Goal: Information Seeking & Learning: Learn about a topic

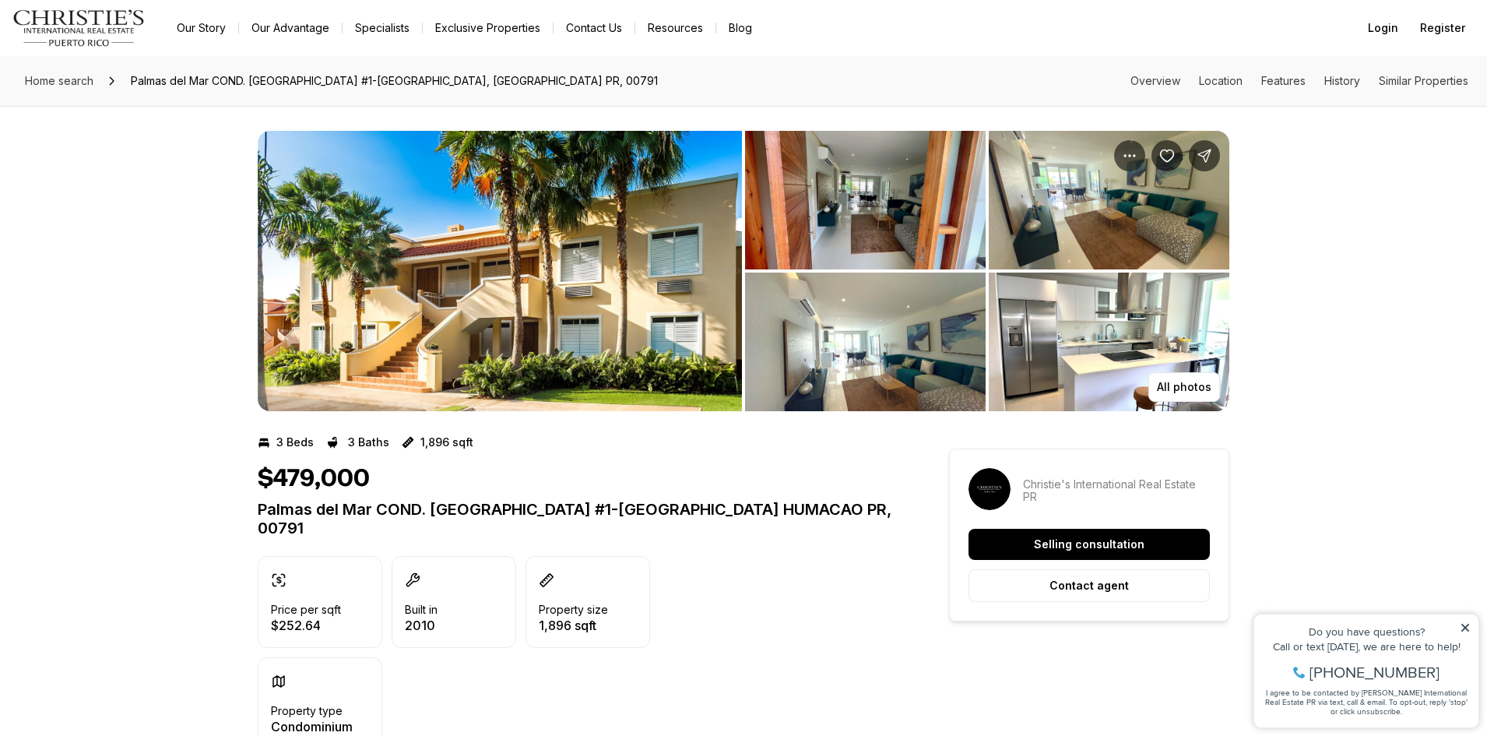
click at [527, 321] on img "View image gallery" at bounding box center [500, 271] width 484 height 280
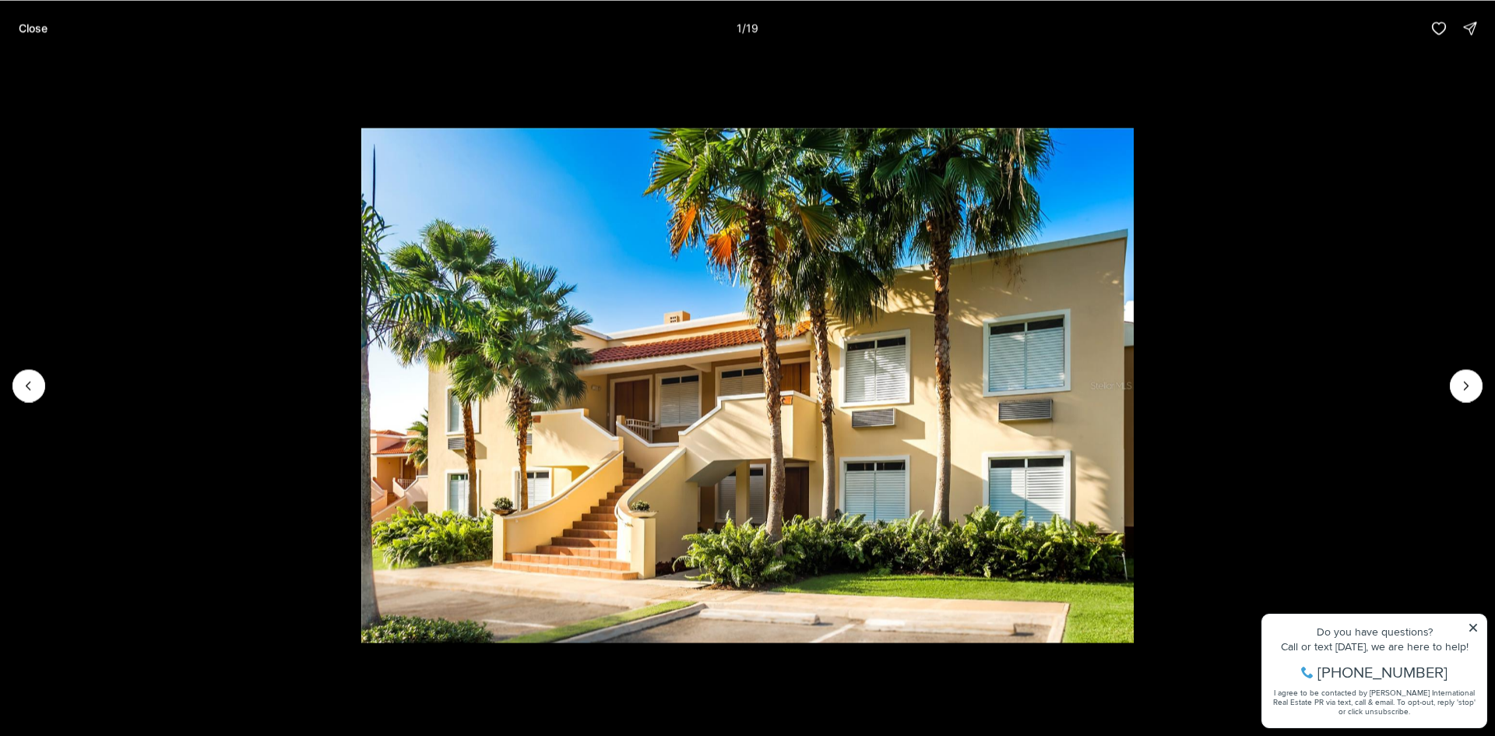
click at [29, 380] on div at bounding box center [28, 385] width 33 height 33
click at [1455, 386] on button "Next slide" at bounding box center [1466, 385] width 33 height 33
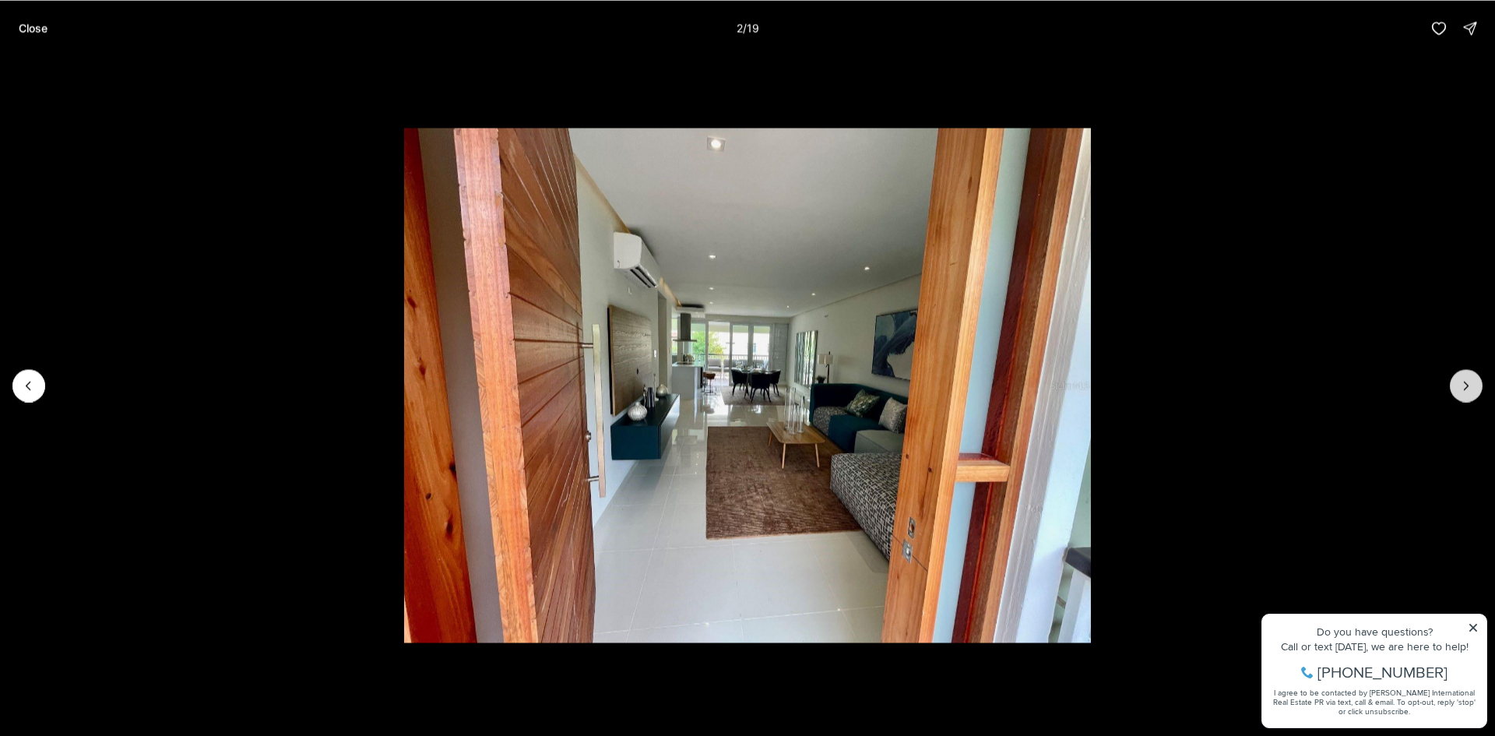
click at [1456, 386] on button "Next slide" at bounding box center [1466, 385] width 33 height 33
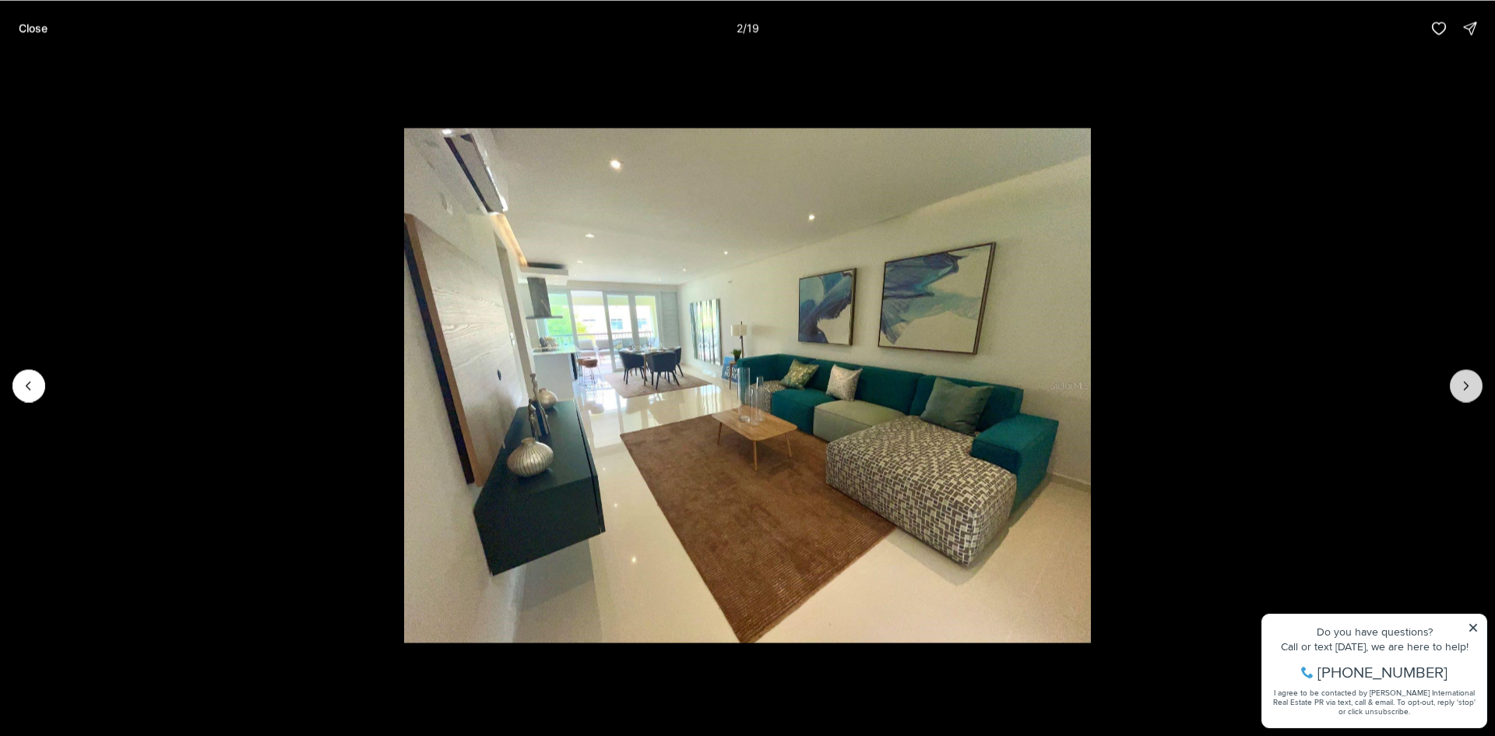
click at [1456, 386] on button "Next slide" at bounding box center [1466, 385] width 33 height 33
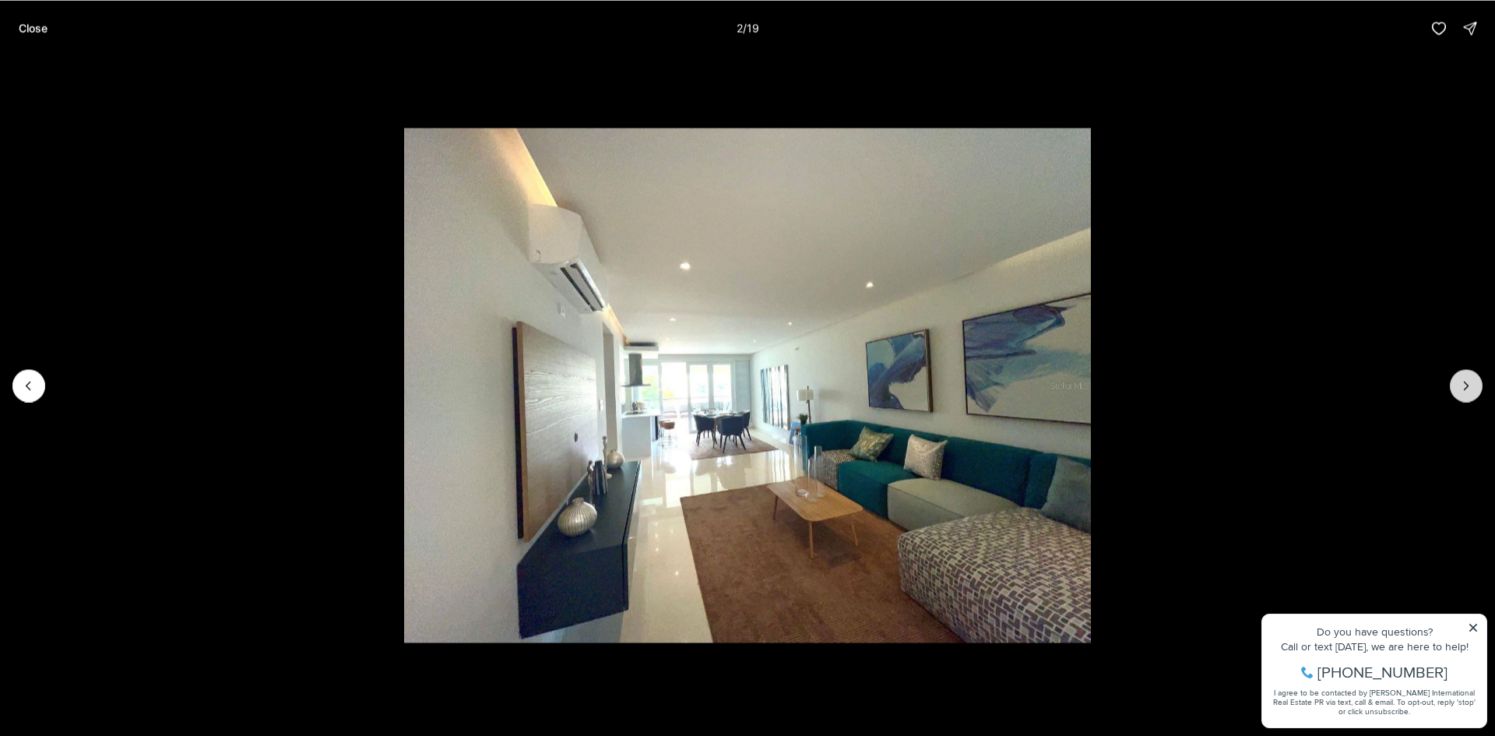
click at [1456, 386] on button "Next slide" at bounding box center [1466, 385] width 33 height 33
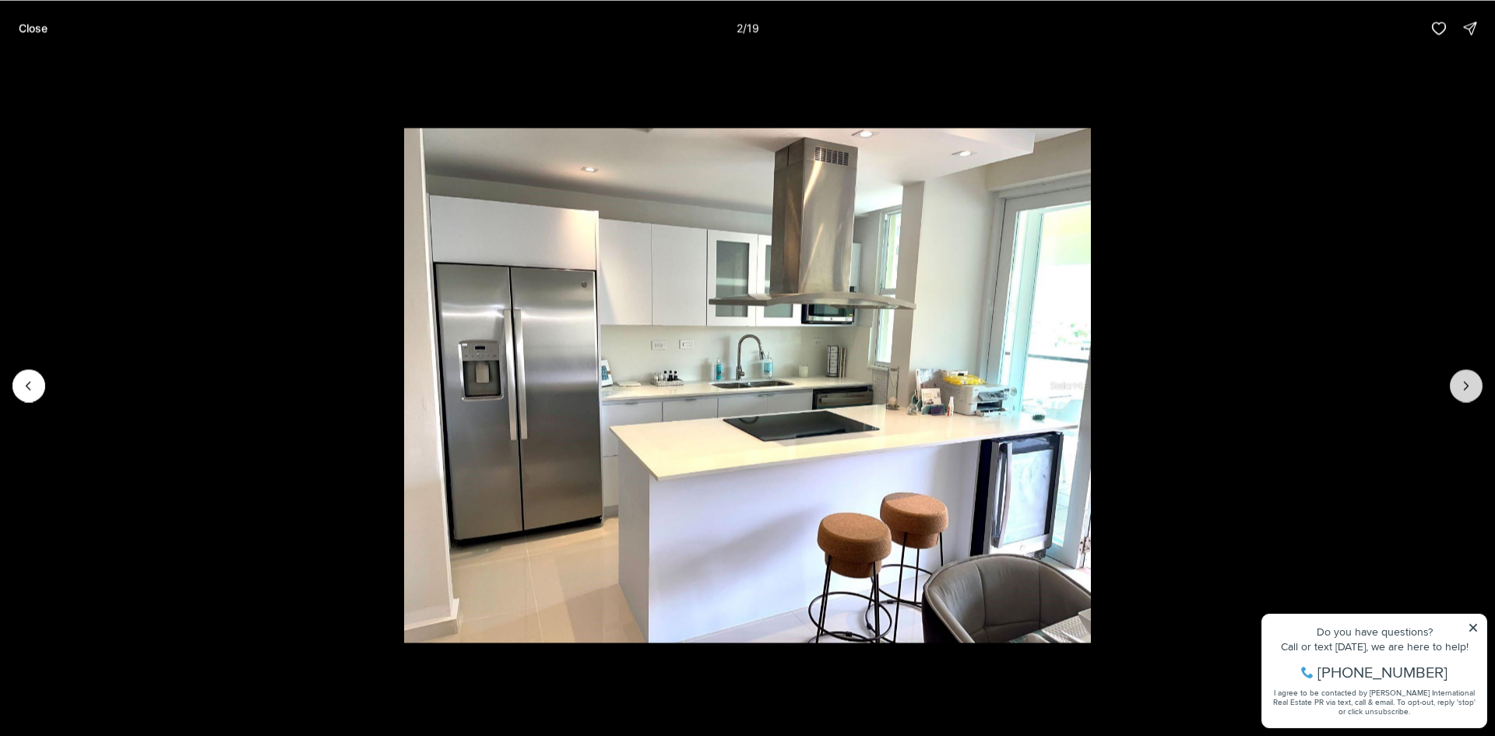
click at [1456, 386] on button "Next slide" at bounding box center [1466, 385] width 33 height 33
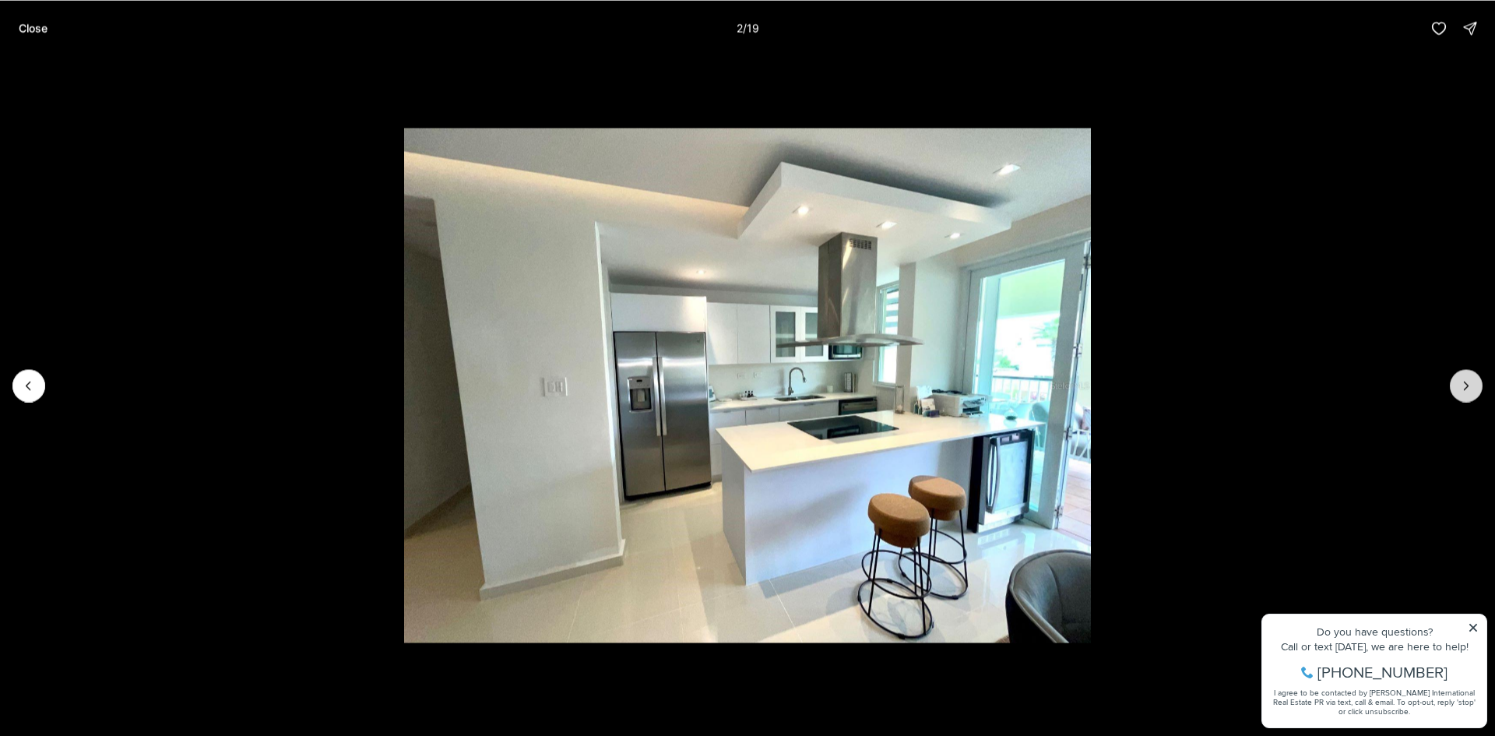
click at [1456, 386] on button "Next slide" at bounding box center [1466, 385] width 33 height 33
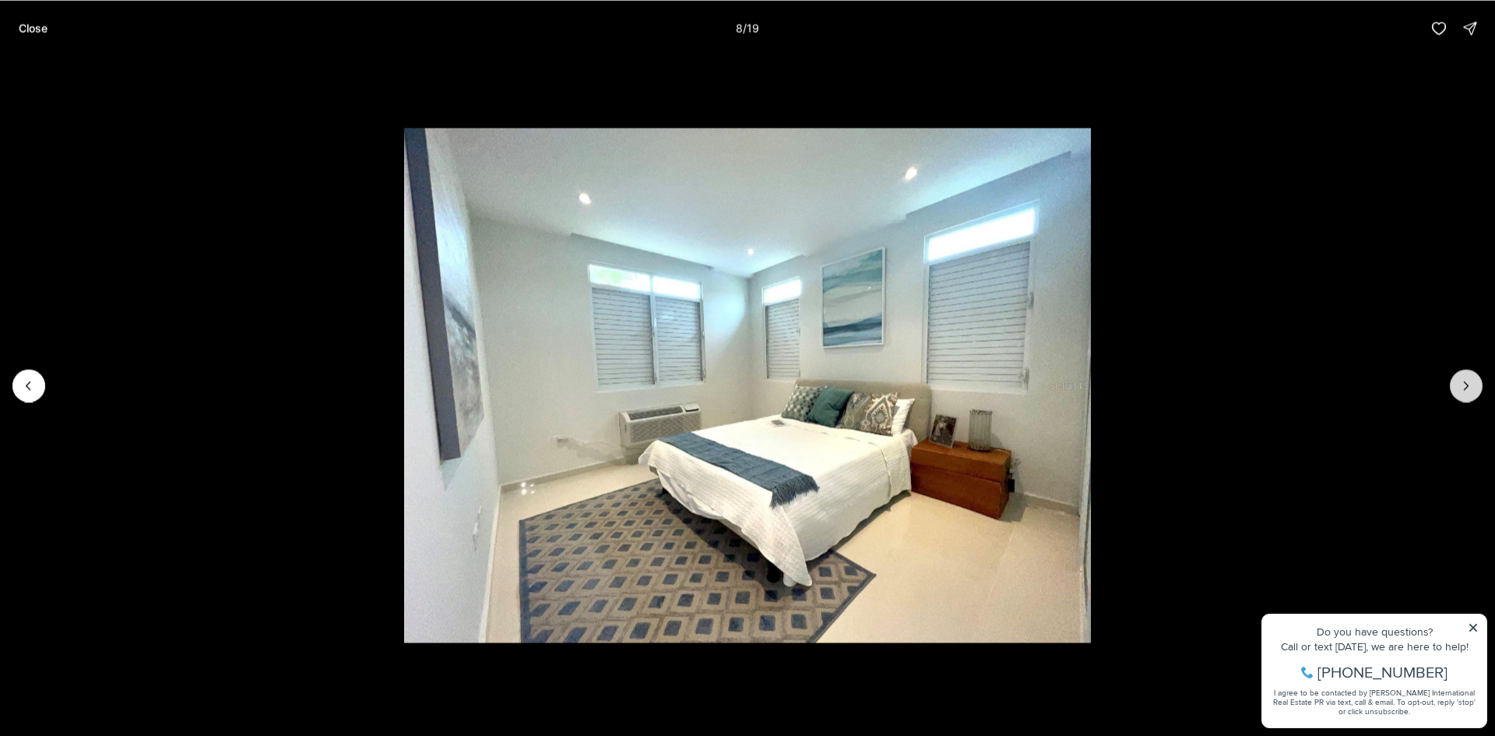
click at [1456, 386] on button "Next slide" at bounding box center [1466, 385] width 33 height 33
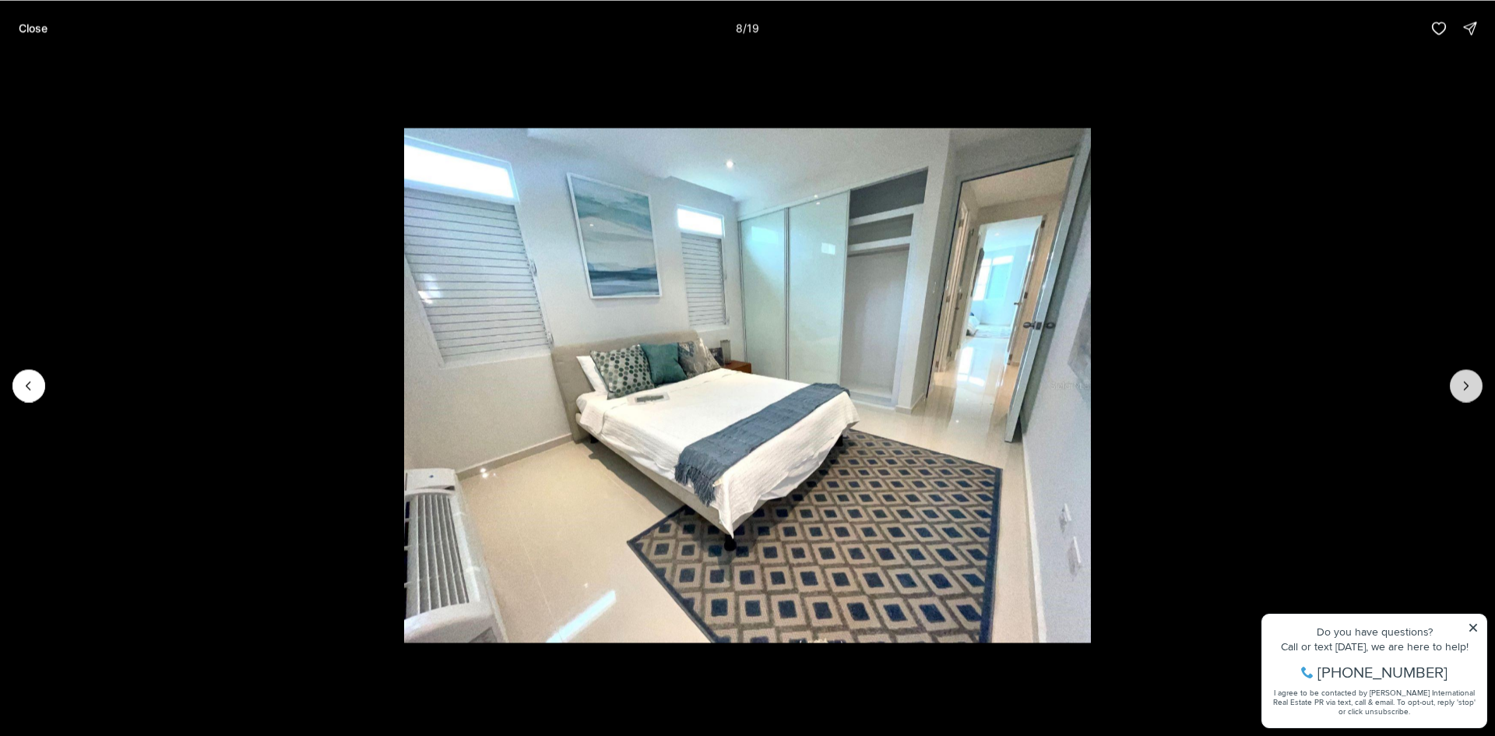
click at [1456, 386] on button "Next slide" at bounding box center [1466, 385] width 33 height 33
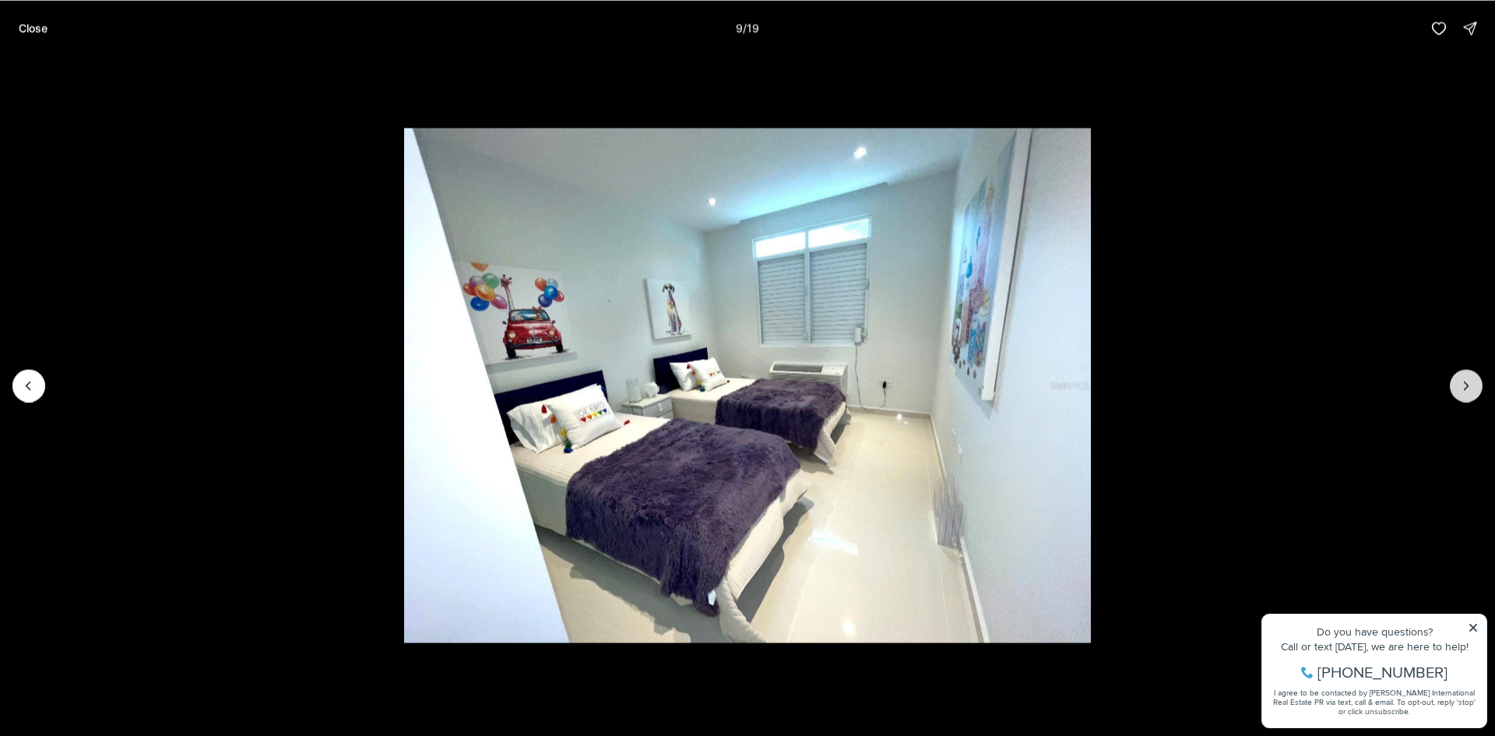
click at [1456, 386] on button "Next slide" at bounding box center [1466, 385] width 33 height 33
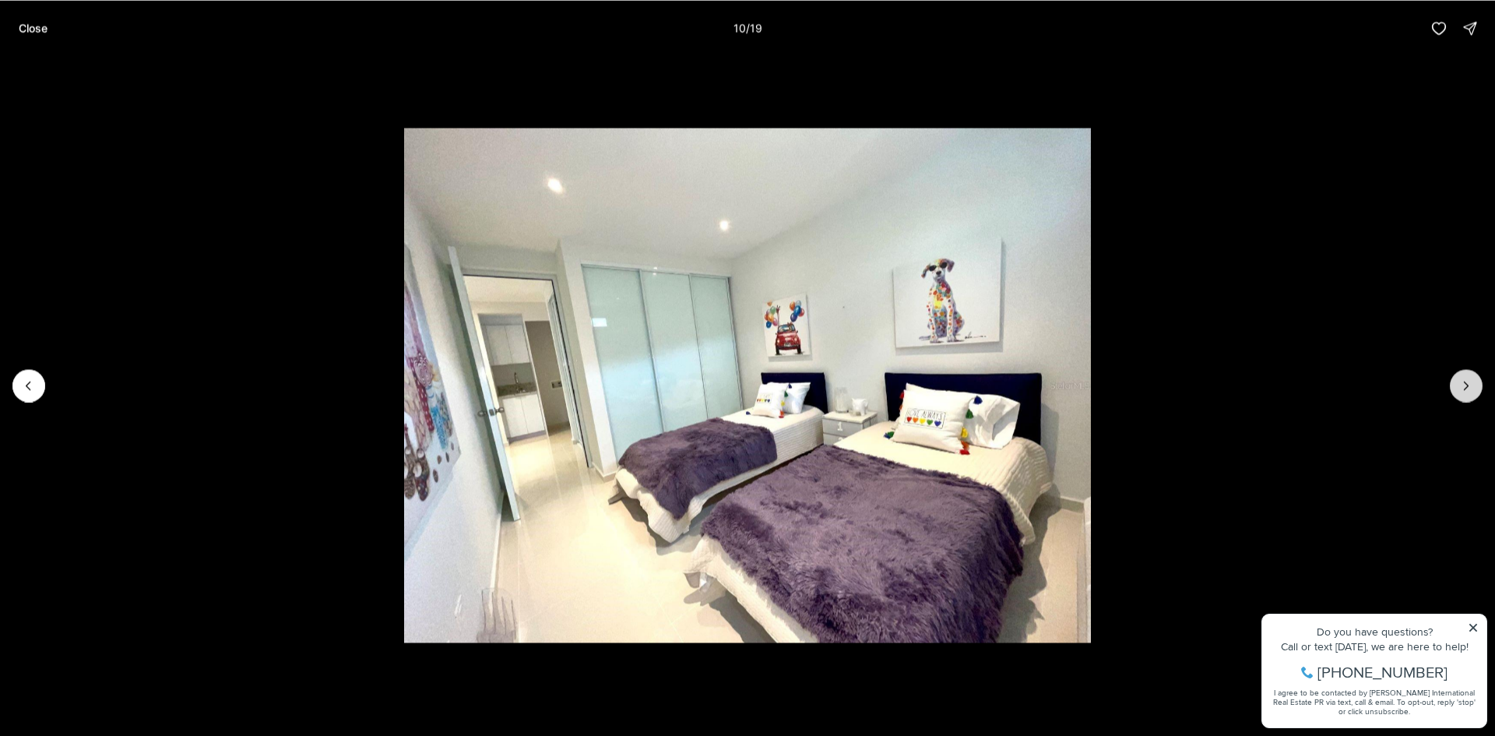
click at [1456, 386] on button "Next slide" at bounding box center [1466, 385] width 33 height 33
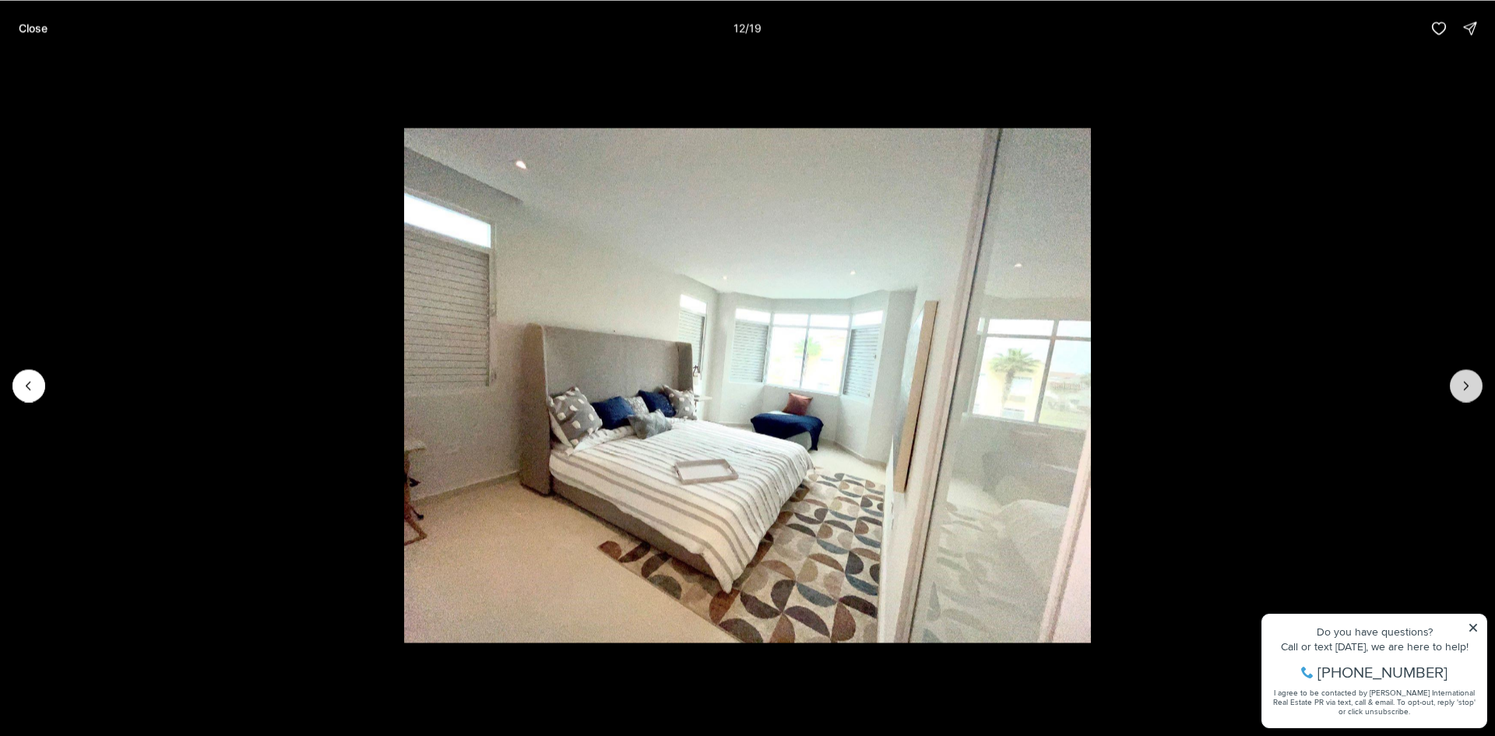
click at [1456, 386] on button "Next slide" at bounding box center [1466, 385] width 33 height 33
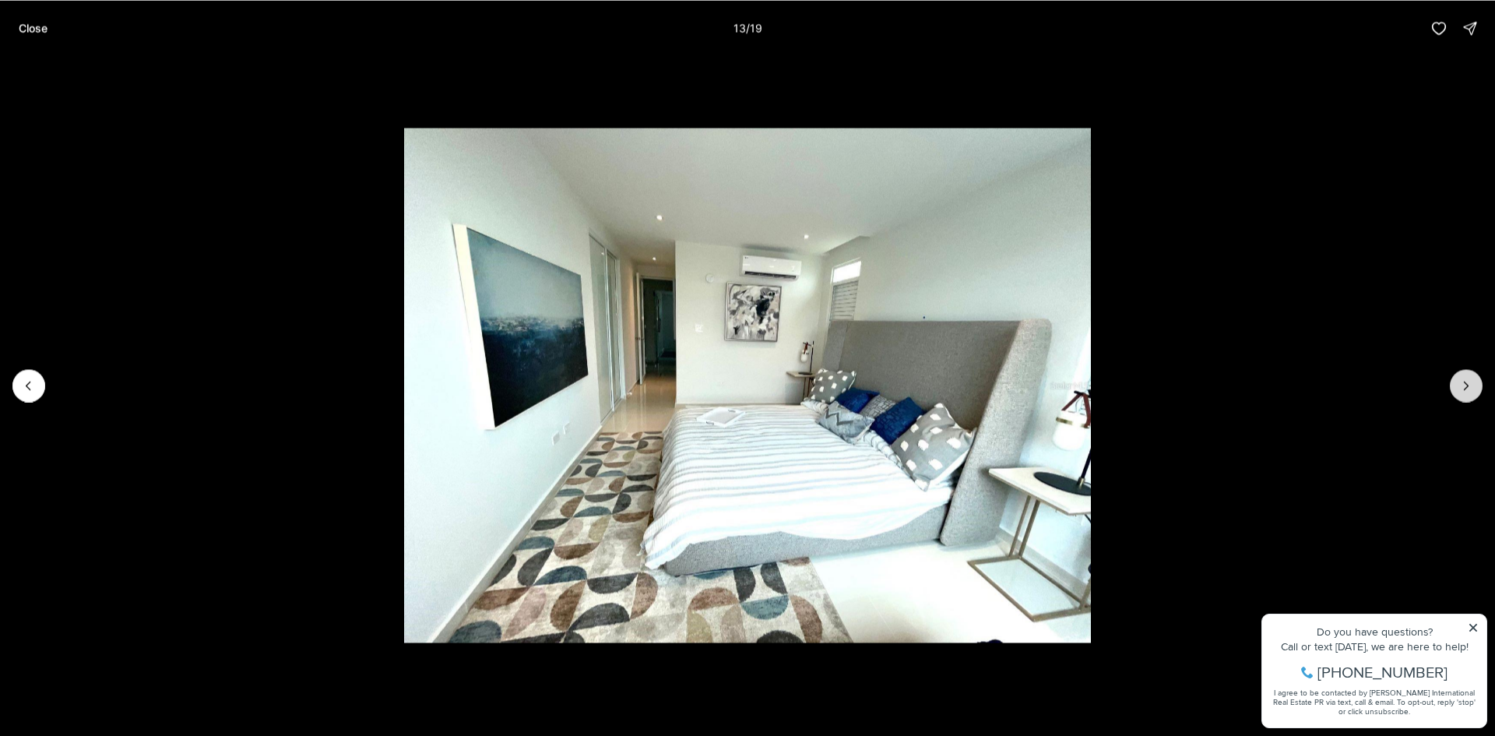
click at [1456, 386] on button "Next slide" at bounding box center [1466, 385] width 33 height 33
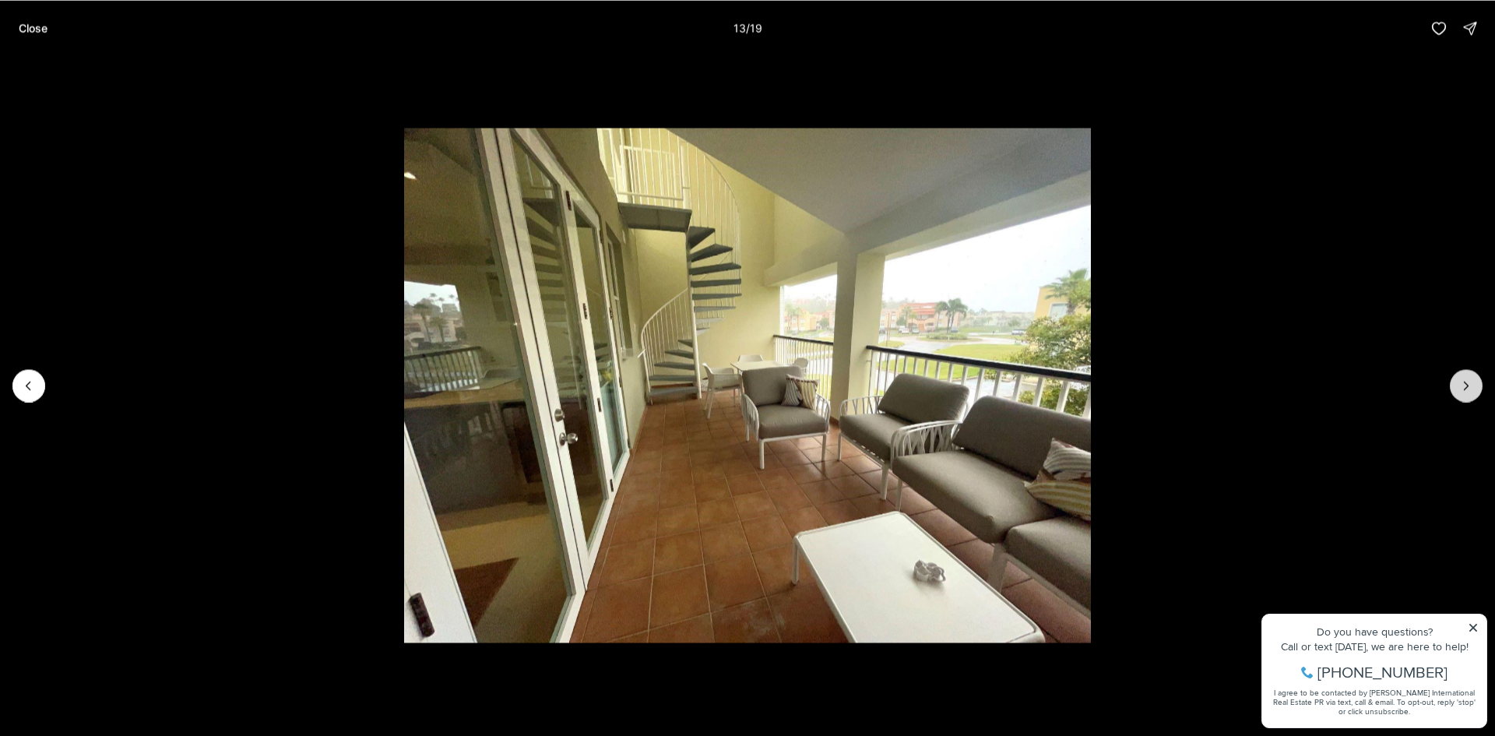
click at [1456, 386] on button "Next slide" at bounding box center [1466, 385] width 33 height 33
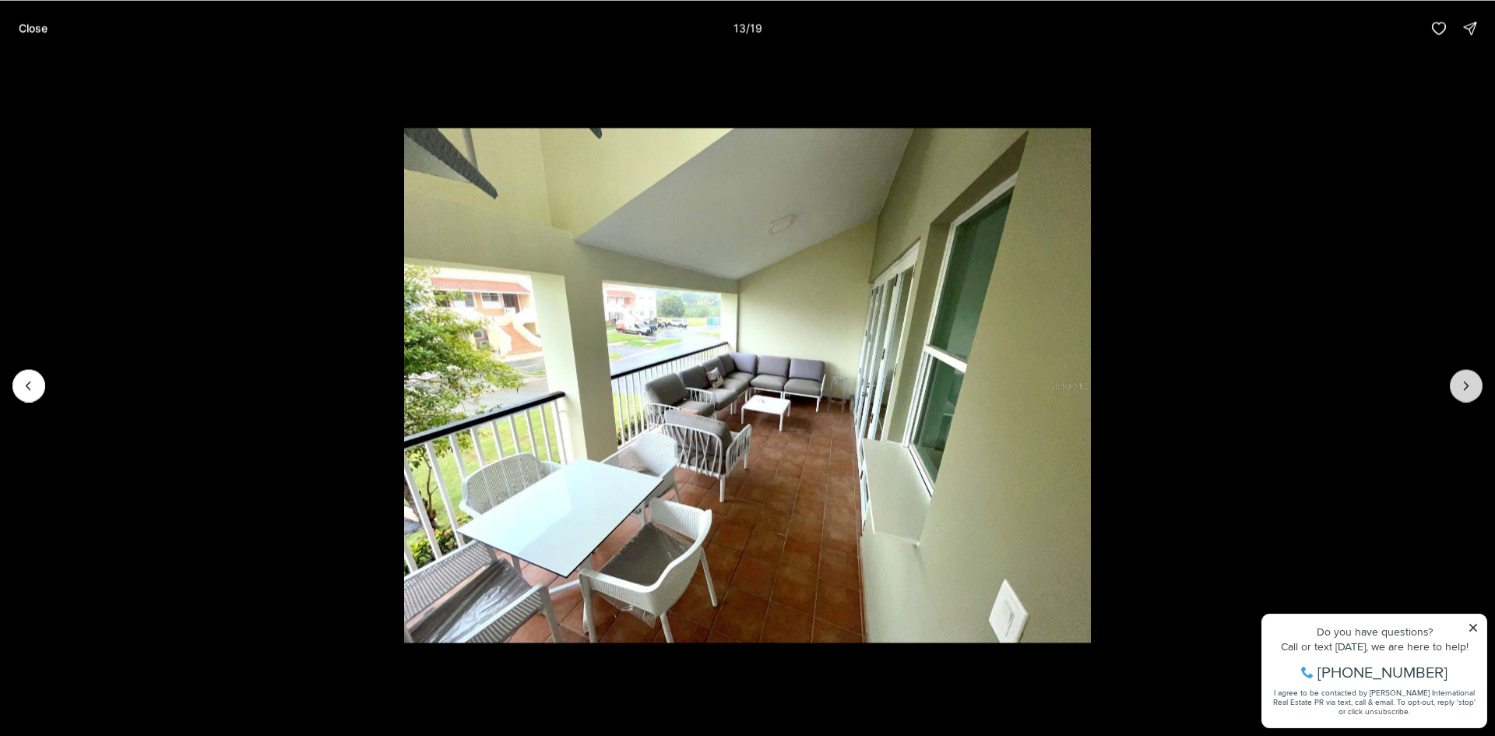
click at [1456, 386] on button "Next slide" at bounding box center [1466, 385] width 33 height 33
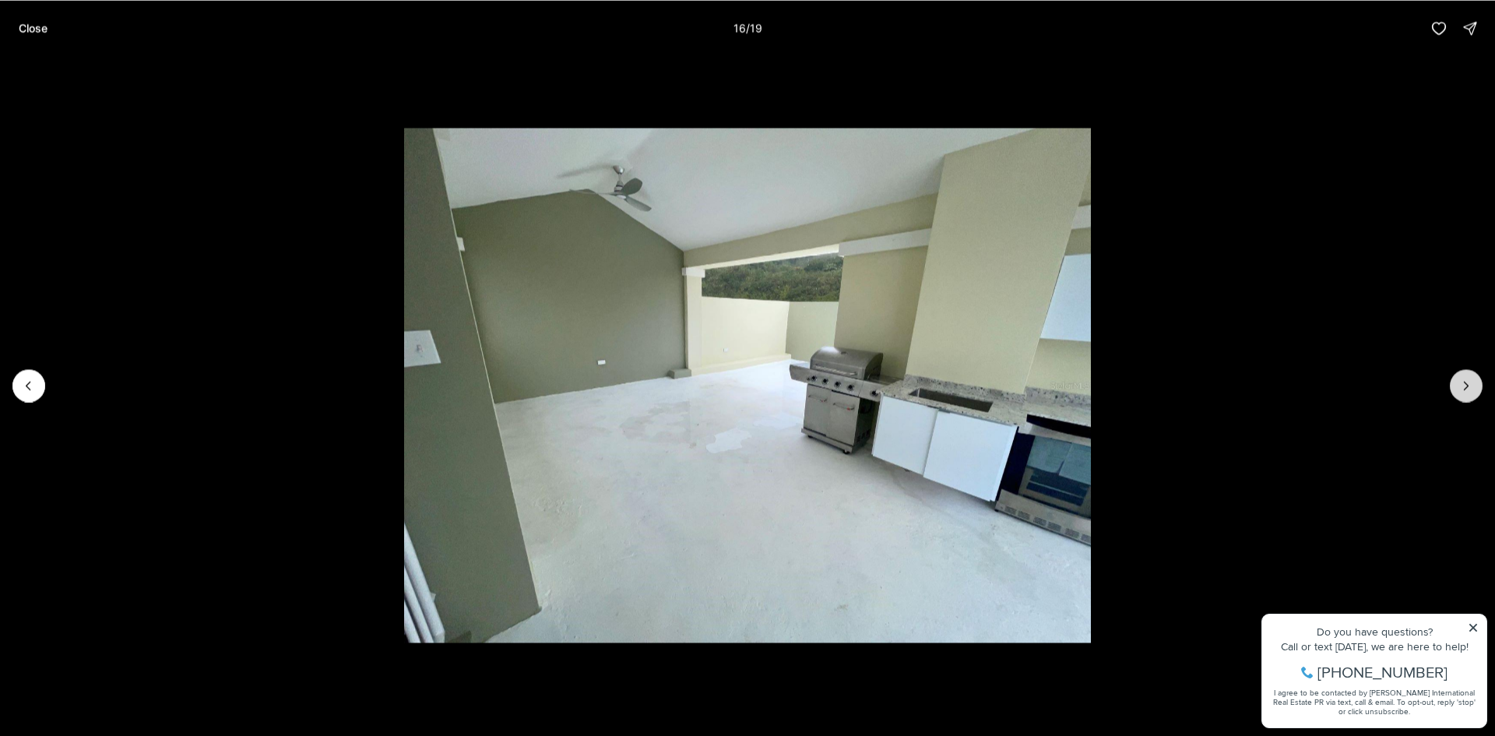
click at [1456, 386] on button "Next slide" at bounding box center [1466, 385] width 33 height 33
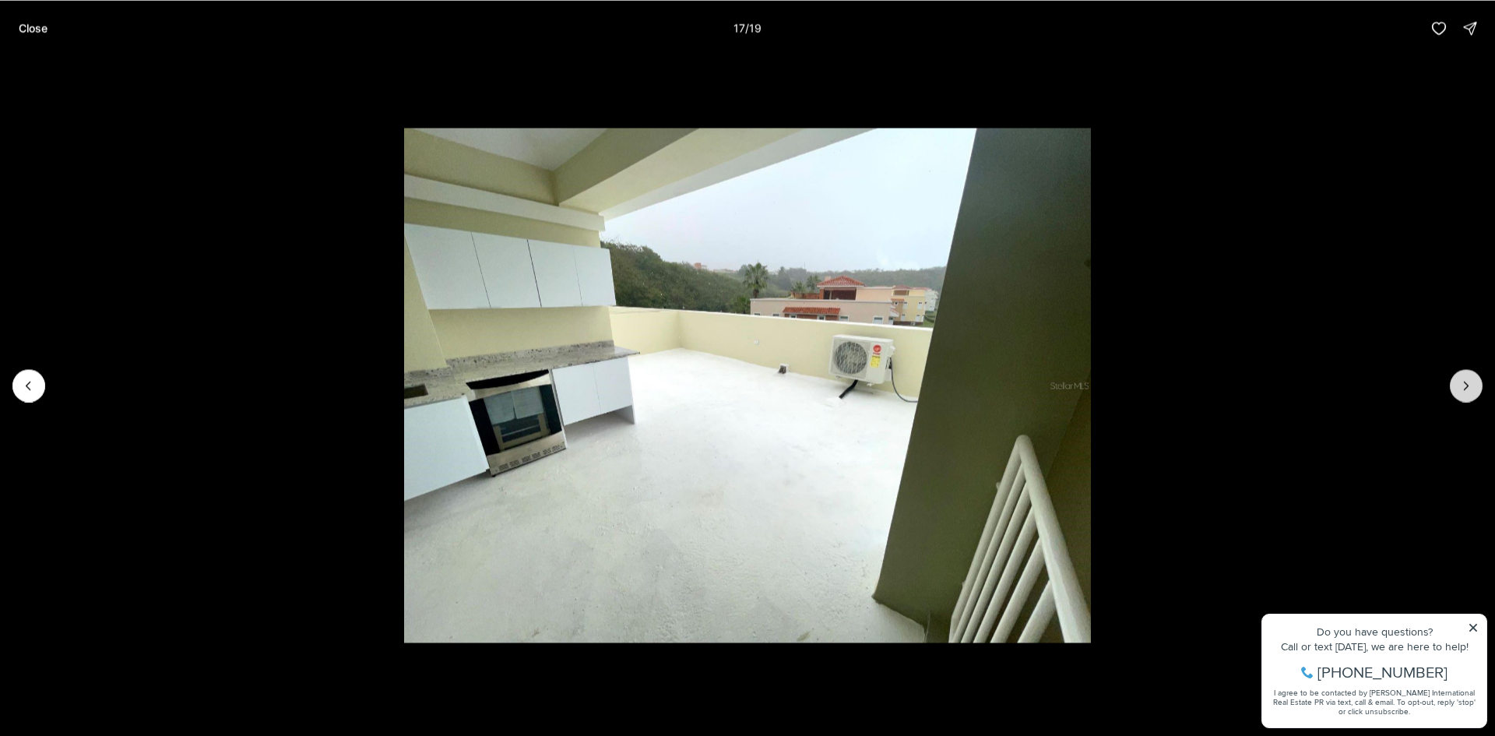
click at [1456, 386] on button "Next slide" at bounding box center [1466, 385] width 33 height 33
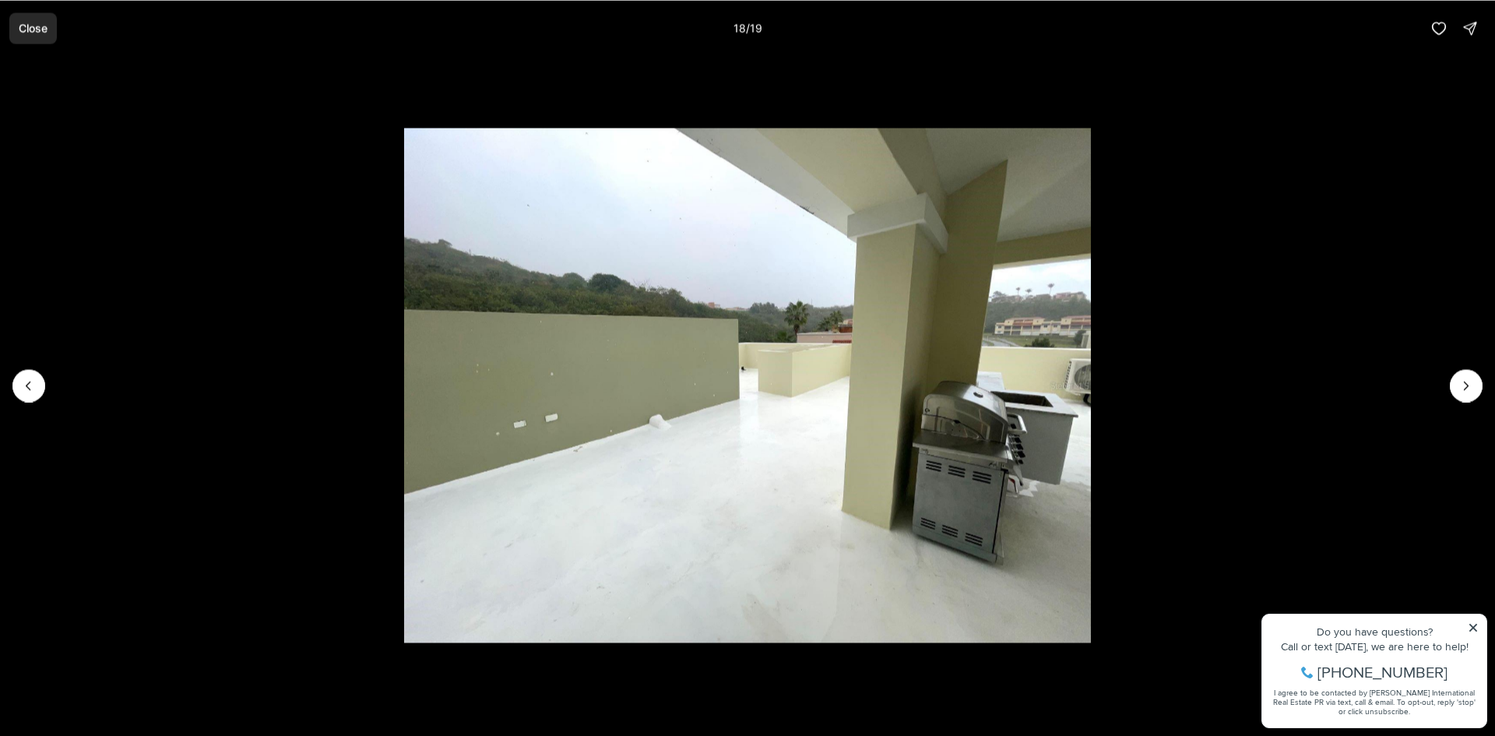
click at [23, 29] on p "Close" at bounding box center [33, 28] width 29 height 12
